Goal: Find specific page/section: Find specific page/section

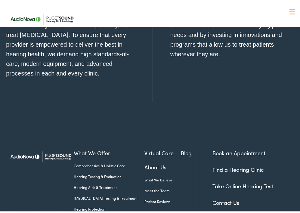
scroll to position [572, 0]
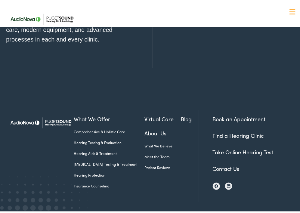
click at [218, 130] on link "Find a Hearing Clinic" at bounding box center [238, 134] width 51 height 8
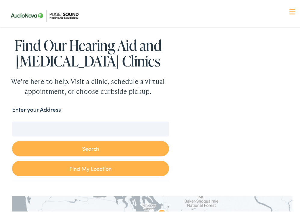
scroll to position [45, 0]
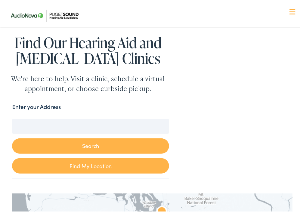
click at [64, 165] on link "Find My Location" at bounding box center [90, 164] width 157 height 15
click at [31, 124] on input "Seattle, Washington" at bounding box center [90, 125] width 157 height 15
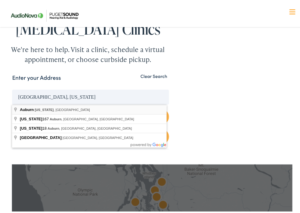
scroll to position [68, 0]
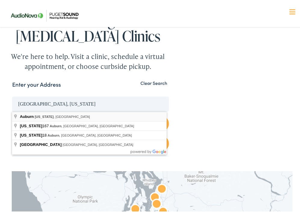
type input "Auburn, Washington, USA"
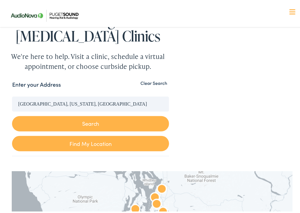
click at [90, 121] on button "Search" at bounding box center [90, 122] width 157 height 15
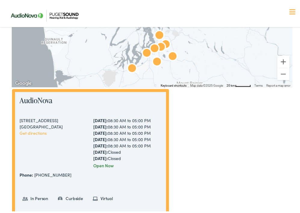
scroll to position [256, 0]
